Goal: Navigation & Orientation: Find specific page/section

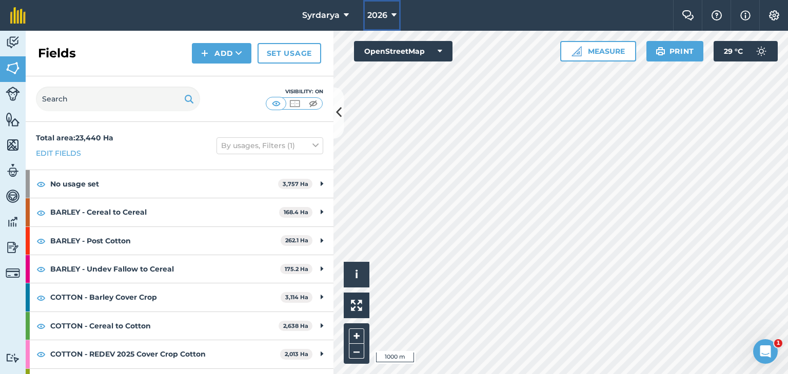
click at [387, 7] on button "2026" at bounding box center [381, 15] width 37 height 31
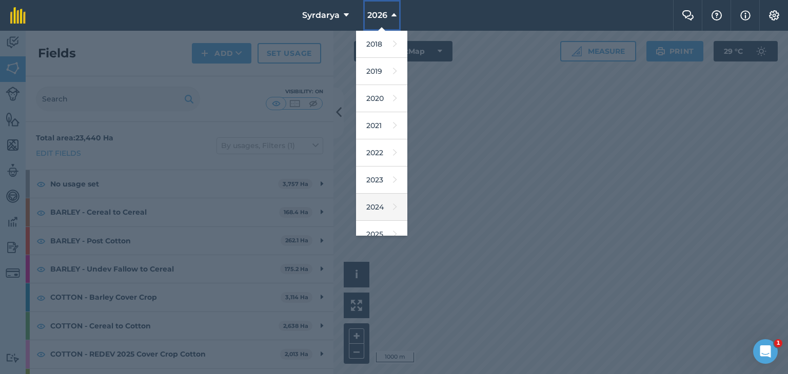
scroll to position [66, 0]
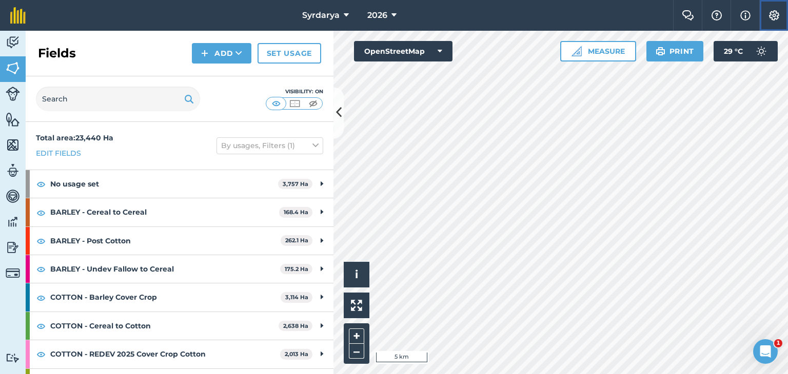
click at [770, 14] on img at bounding box center [774, 15] width 12 height 10
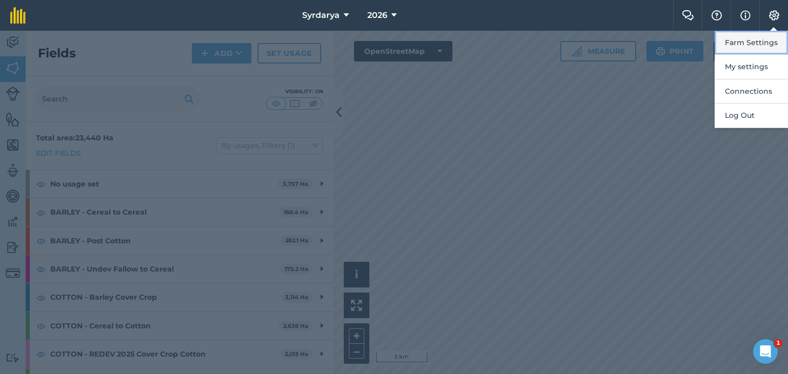
click at [746, 44] on button "Farm Settings" at bounding box center [750, 43] width 73 height 24
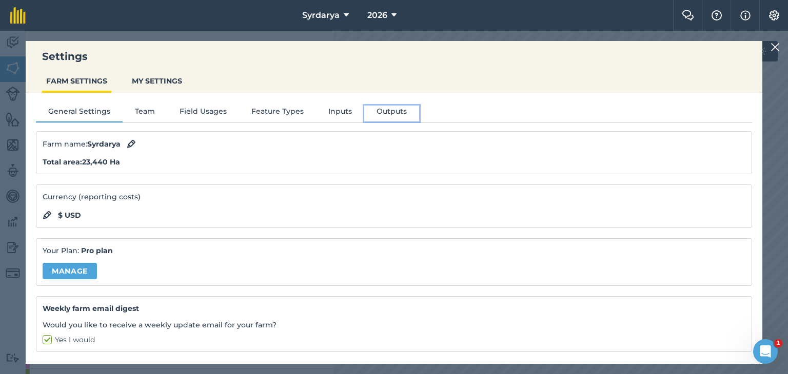
click at [384, 112] on button "Outputs" at bounding box center [391, 113] width 55 height 15
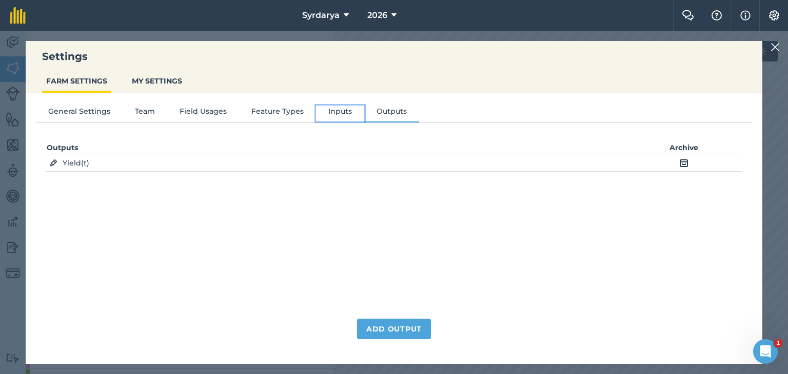
click at [328, 108] on button "Inputs" at bounding box center [340, 113] width 48 height 15
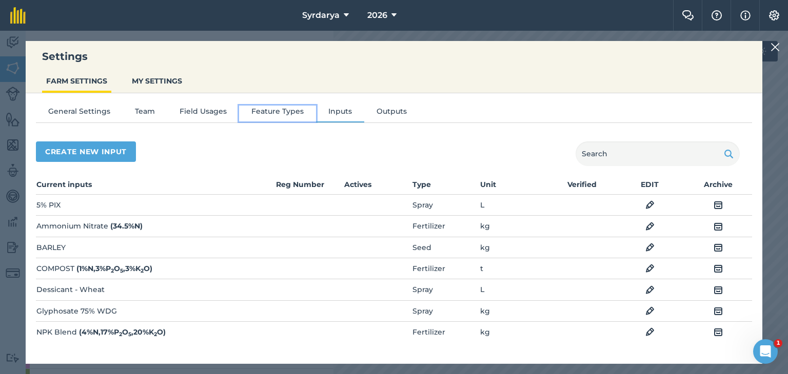
click at [276, 112] on button "Feature Types" at bounding box center [277, 113] width 77 height 15
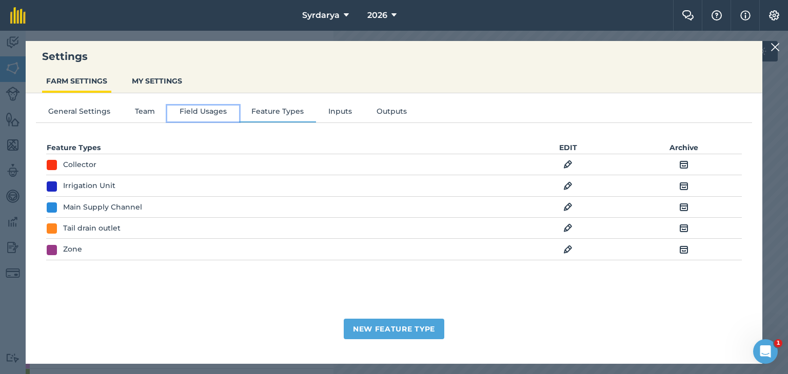
click at [193, 113] on button "Field Usages" at bounding box center [203, 113] width 72 height 15
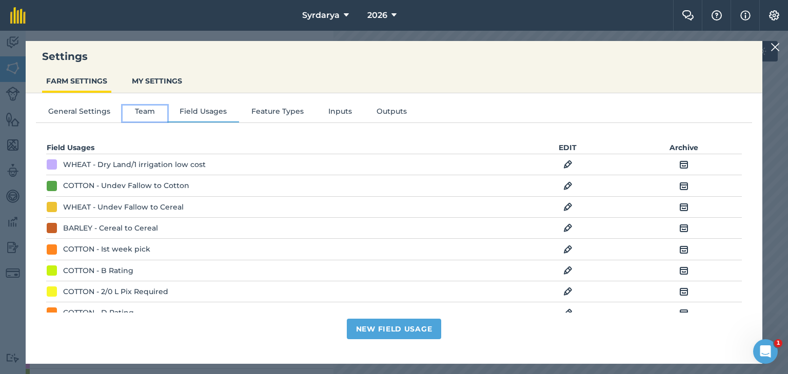
click at [142, 109] on button "Team" at bounding box center [145, 113] width 45 height 15
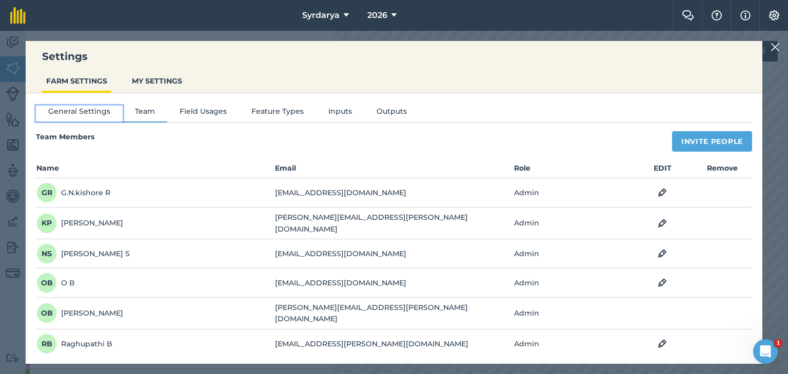
click at [79, 111] on button "General Settings" at bounding box center [79, 113] width 87 height 15
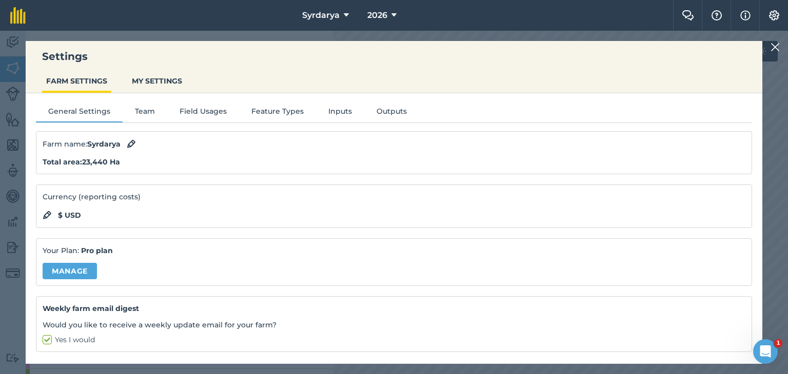
click at [773, 46] on img at bounding box center [774, 47] width 9 height 12
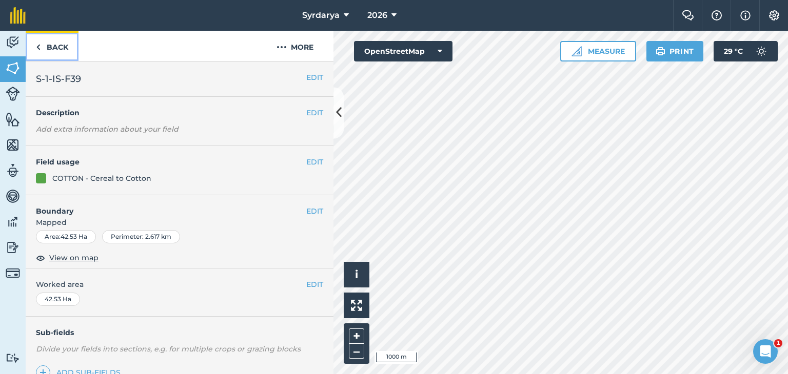
click at [33, 48] on link "Back" at bounding box center [52, 46] width 53 height 30
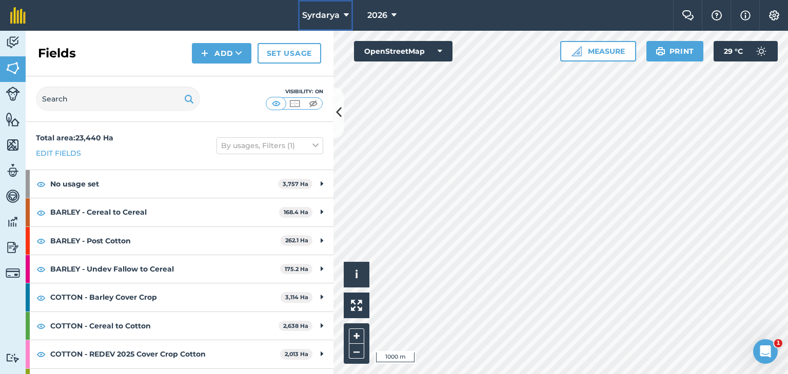
click at [340, 9] on button "Syrdarya" at bounding box center [325, 15] width 55 height 31
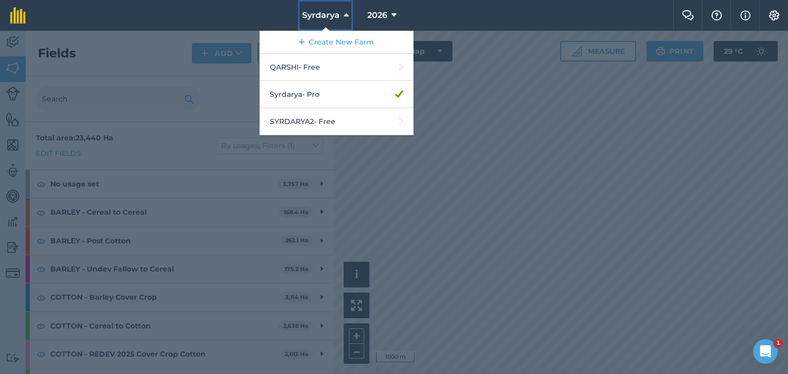
click at [346, 15] on icon at bounding box center [346, 15] width 5 height 12
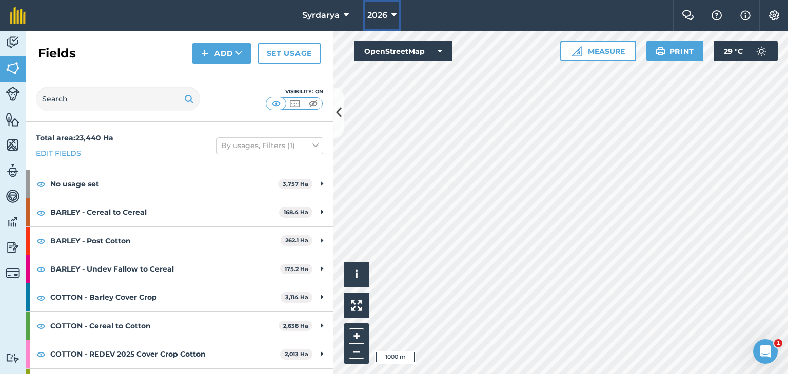
click at [390, 17] on button "2026" at bounding box center [381, 15] width 37 height 31
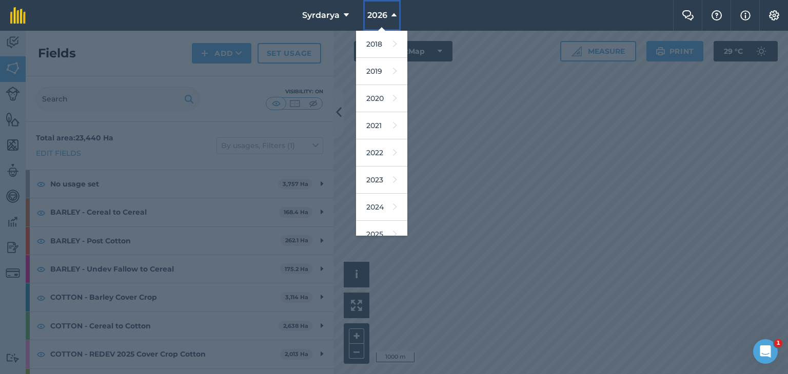
click at [390, 17] on button "2026" at bounding box center [381, 15] width 37 height 31
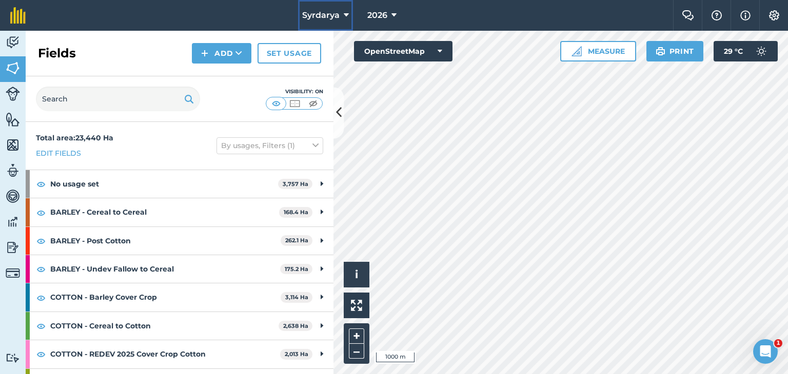
click at [347, 13] on icon at bounding box center [346, 15] width 5 height 12
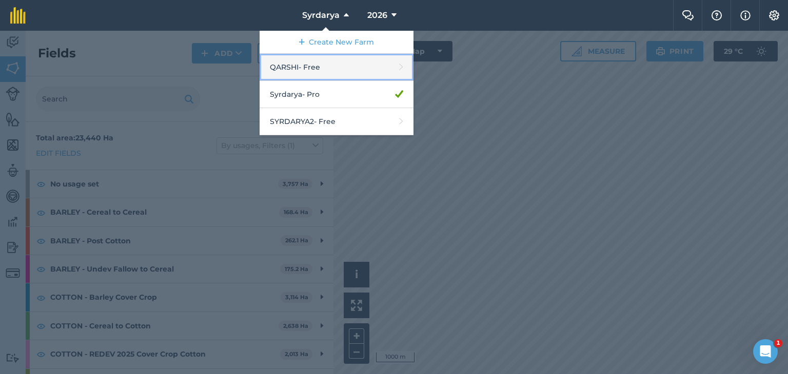
click at [305, 61] on link "QARSHI - Free" at bounding box center [337, 67] width 154 height 27
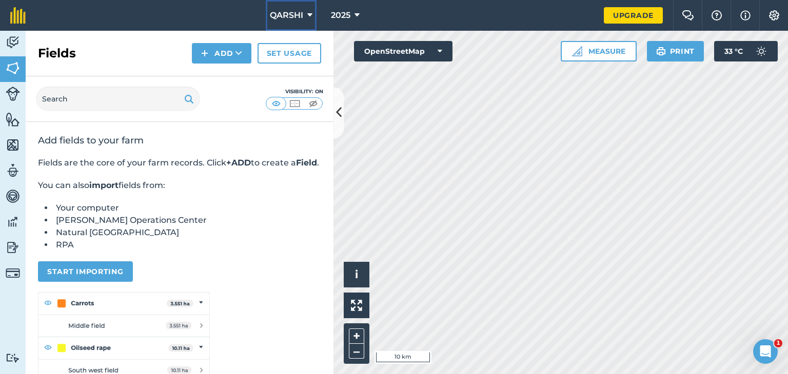
click at [300, 15] on span "QARSHI" at bounding box center [286, 15] width 33 height 12
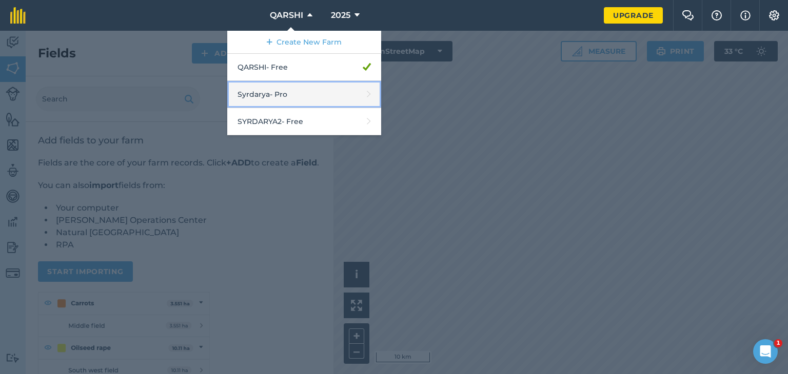
click at [264, 94] on link "Syrdarya - Pro" at bounding box center [304, 94] width 154 height 27
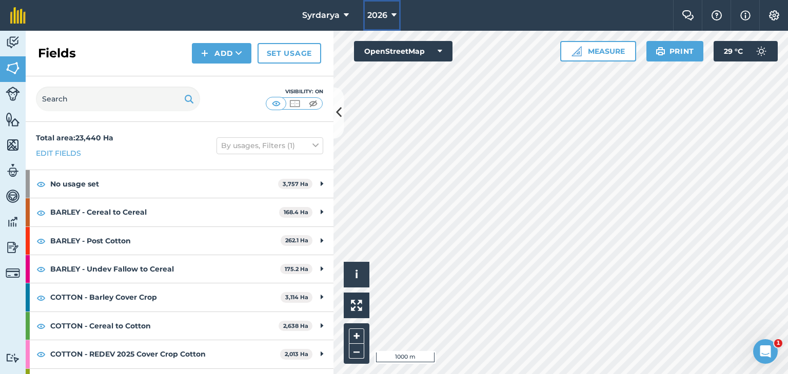
click at [384, 10] on span "2026" at bounding box center [377, 15] width 20 height 12
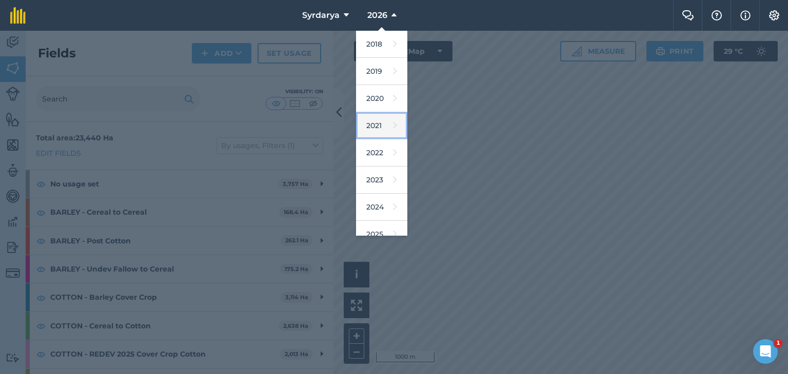
click at [375, 126] on link "2021" at bounding box center [381, 125] width 51 height 27
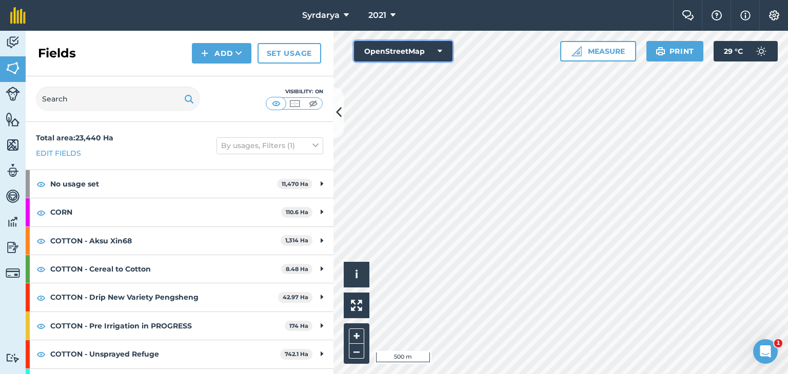
click at [397, 50] on button "OpenStreetMap" at bounding box center [403, 51] width 98 height 21
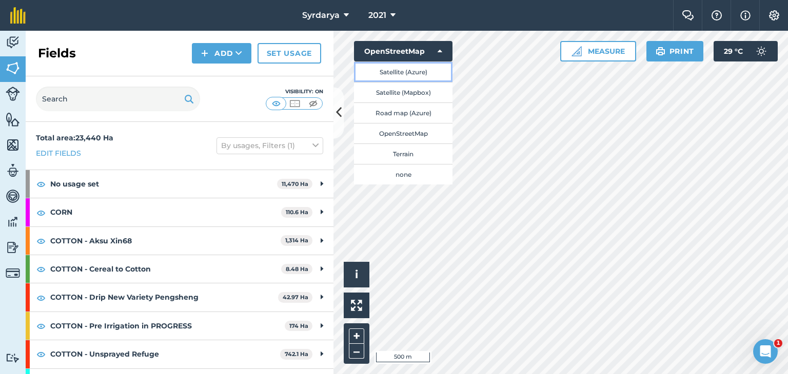
click at [393, 70] on button "Satellite (Azure)" at bounding box center [403, 72] width 98 height 21
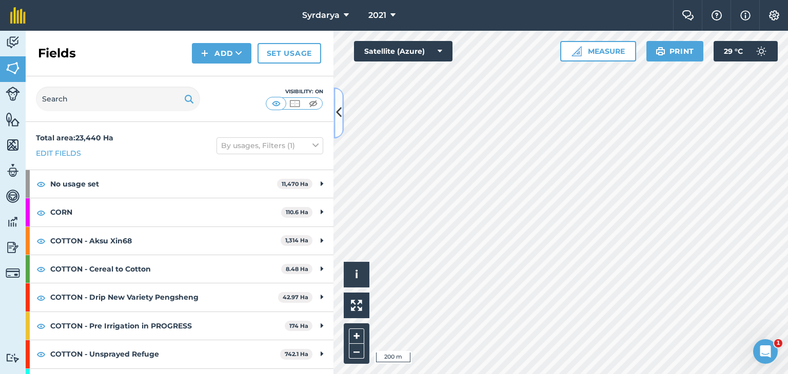
click at [338, 112] on icon at bounding box center [339, 113] width 6 height 18
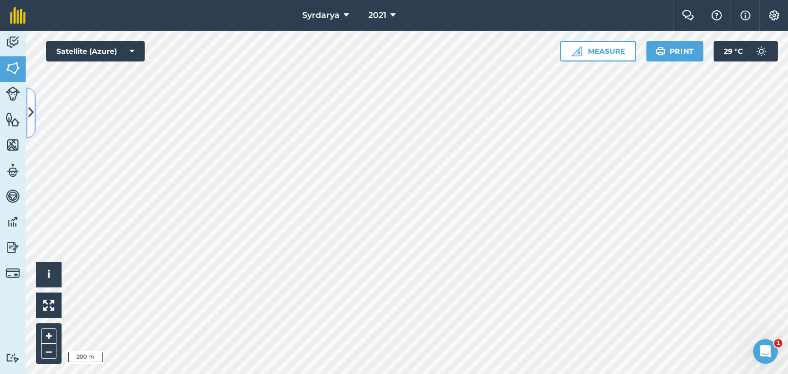
click at [31, 107] on icon at bounding box center [31, 113] width 6 height 18
